Goal: Transaction & Acquisition: Purchase product/service

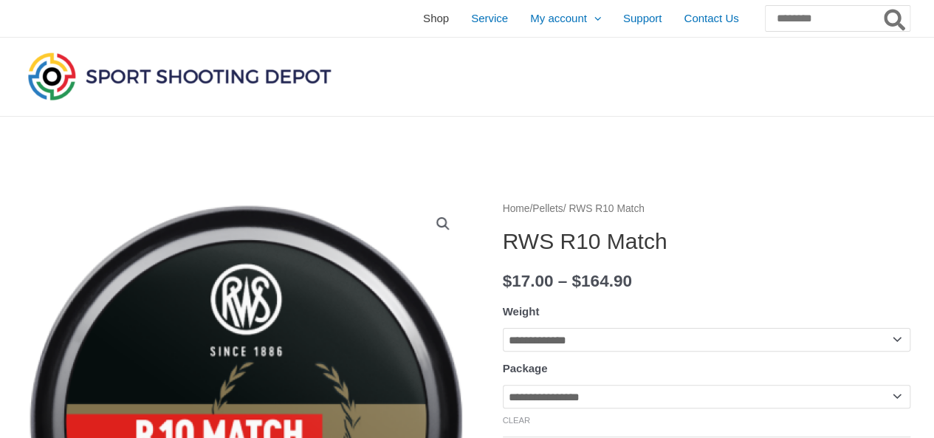
click at [423, 14] on span "Shop" at bounding box center [436, 18] width 26 height 37
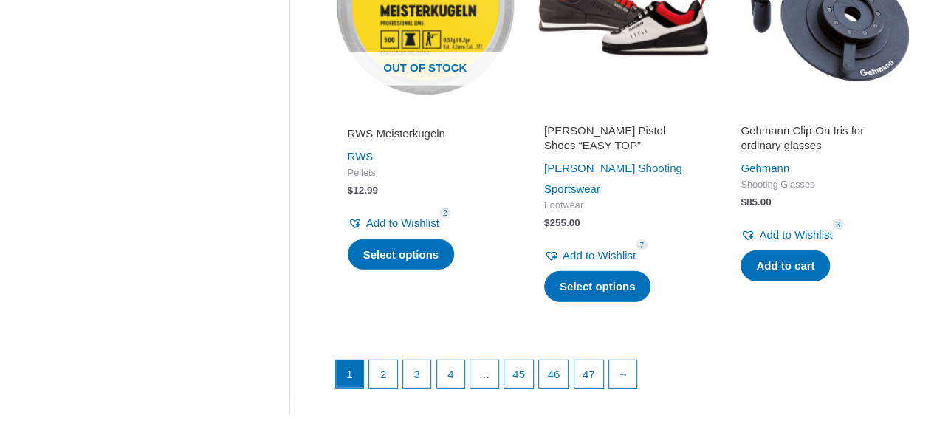
scroll to position [2141, 0]
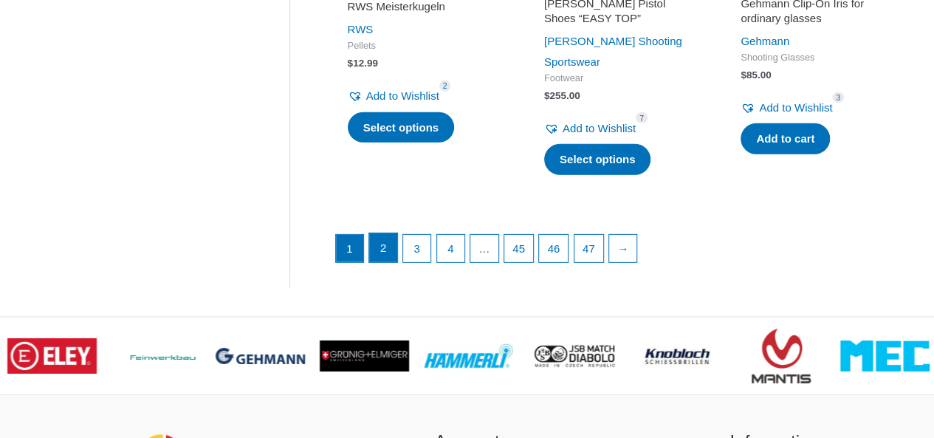
click at [382, 233] on link "2" at bounding box center [383, 248] width 28 height 30
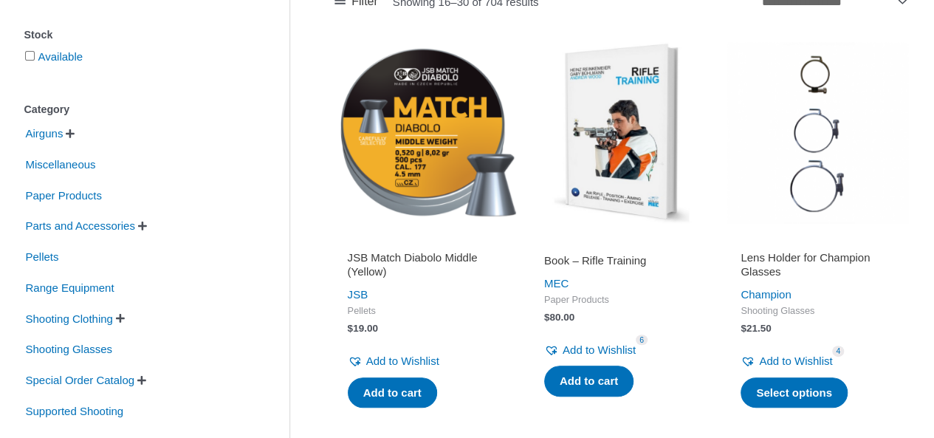
scroll to position [295, 0]
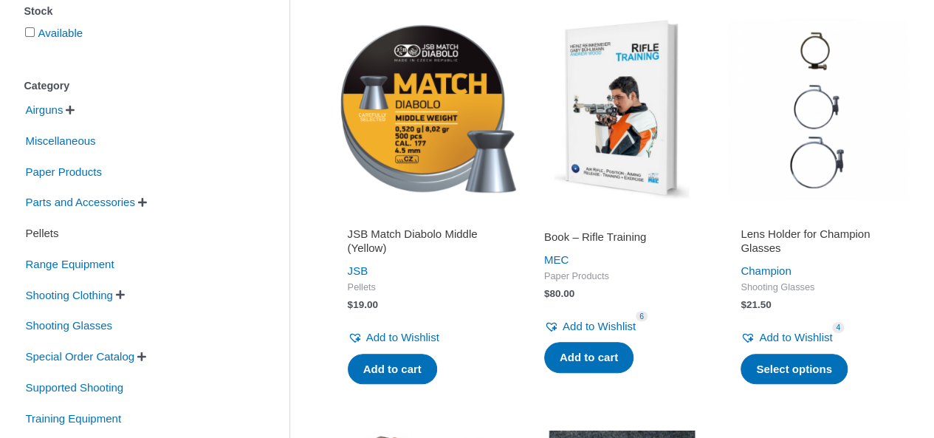
click at [49, 233] on span "Pellets" at bounding box center [42, 233] width 36 height 25
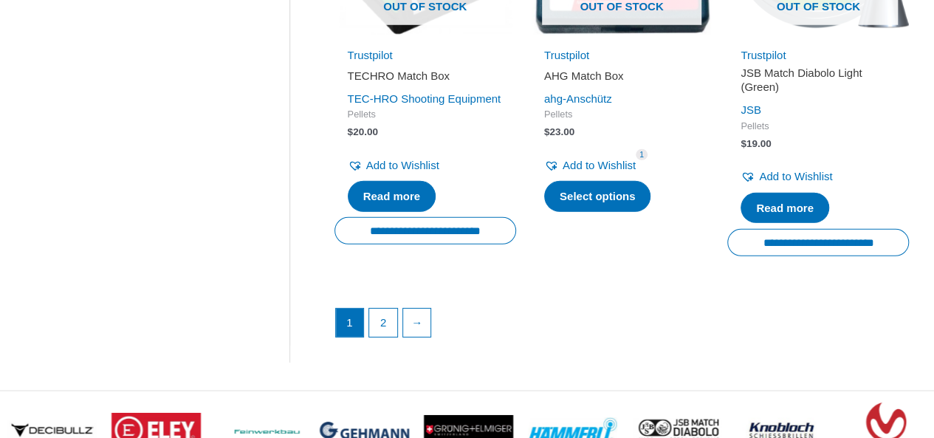
scroll to position [2215, 0]
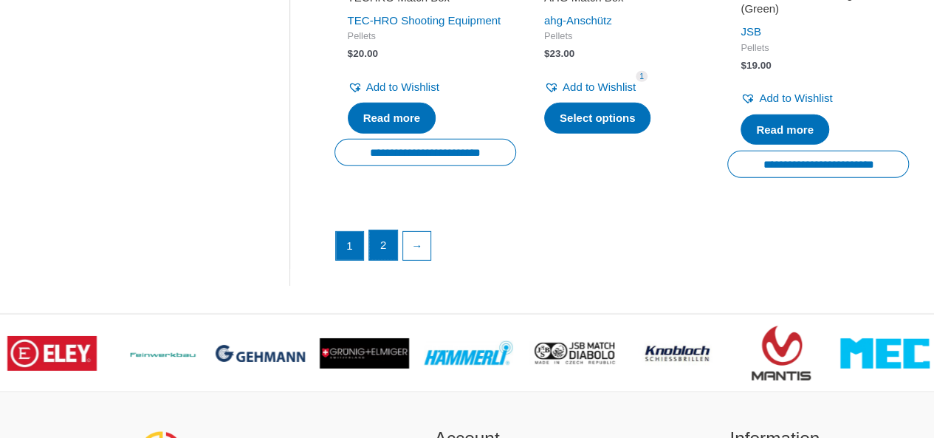
click at [370, 258] on link "2" at bounding box center [383, 245] width 28 height 30
